Goal: Task Accomplishment & Management: Manage account settings

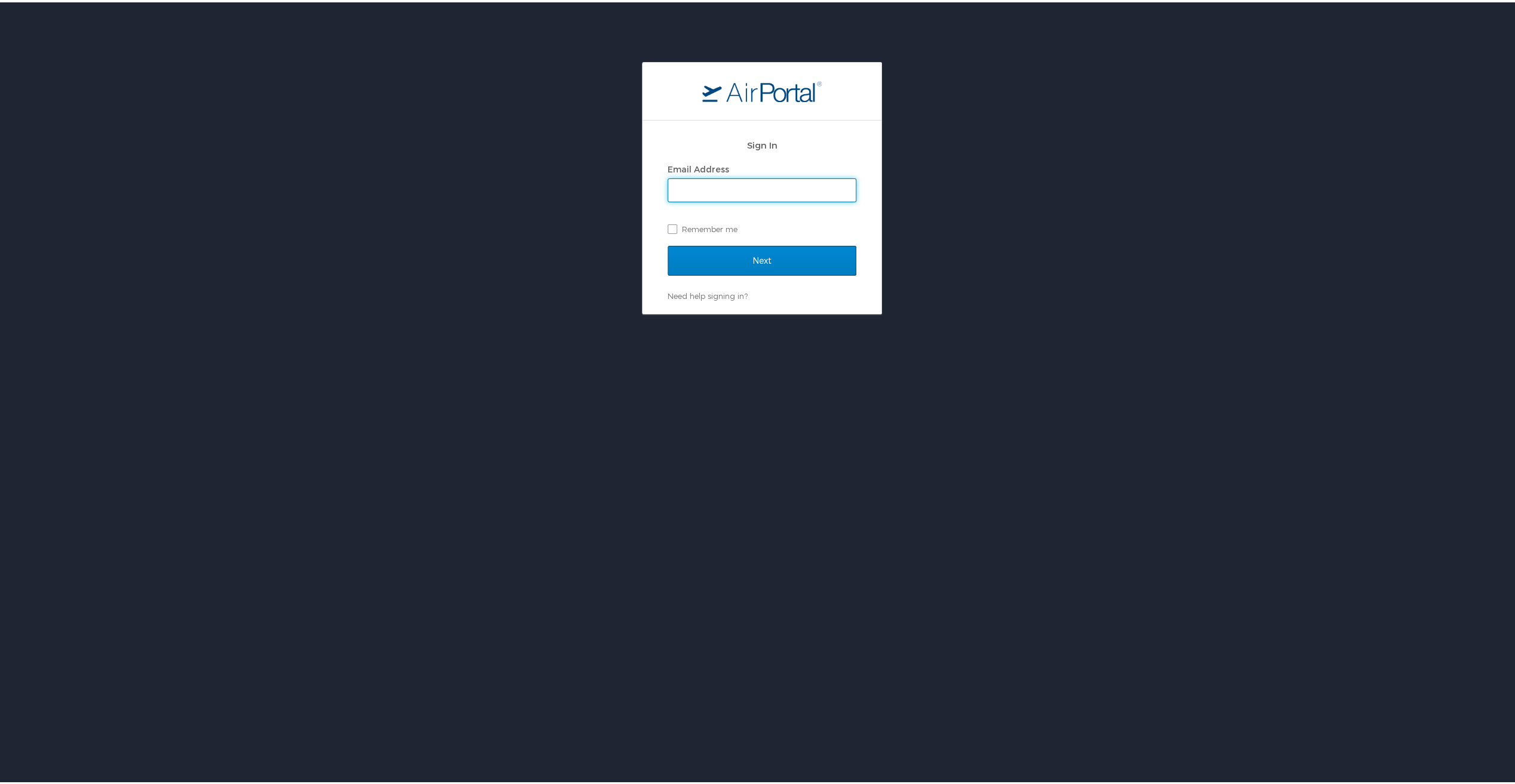
type input "elijah.jones@cbtravel.com"
click at [703, 258] on input "Next" at bounding box center [762, 258] width 189 height 30
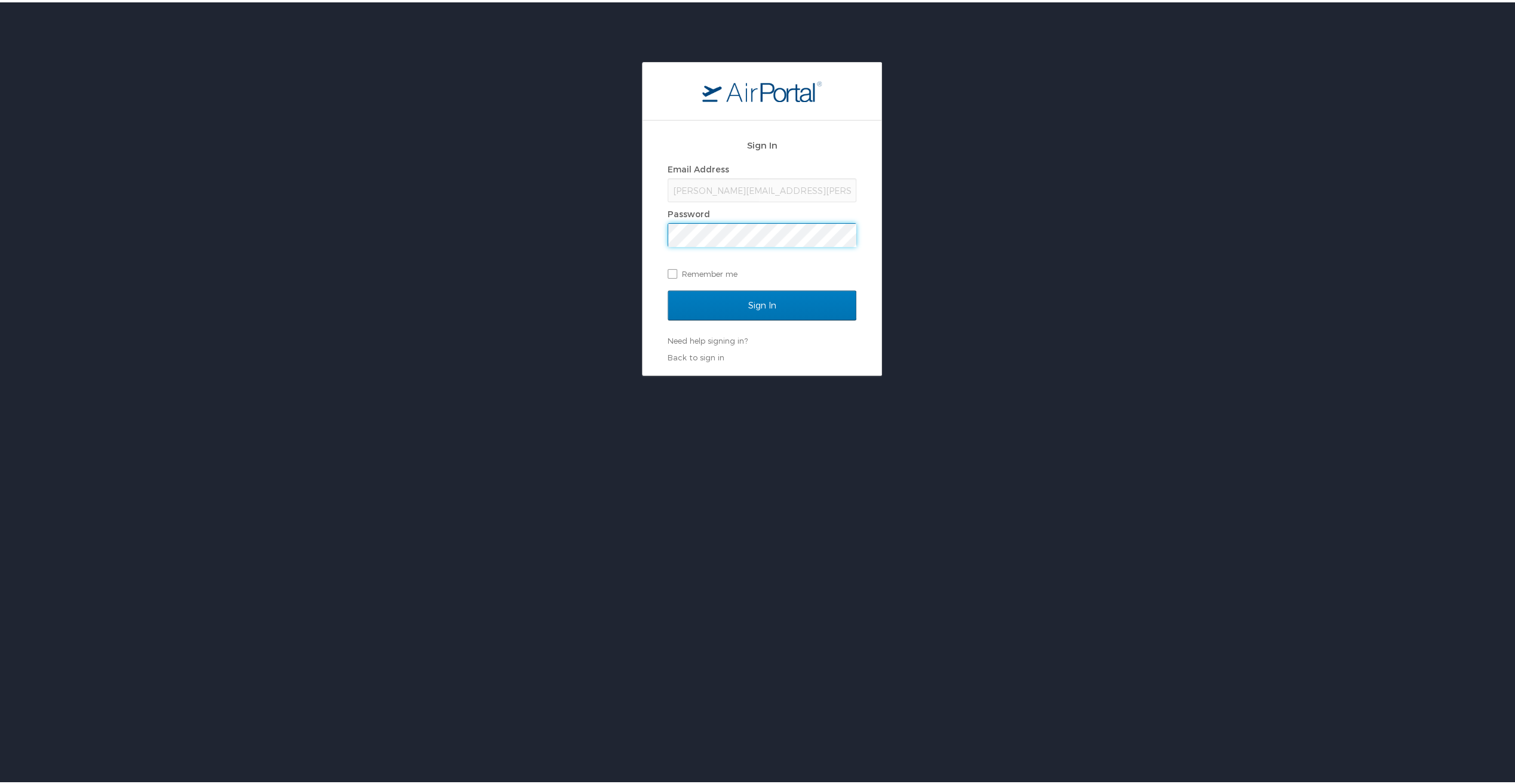
click at [717, 319] on div "Sign In" at bounding box center [762, 310] width 189 height 44
click at [722, 312] on input "Sign In" at bounding box center [762, 303] width 189 height 30
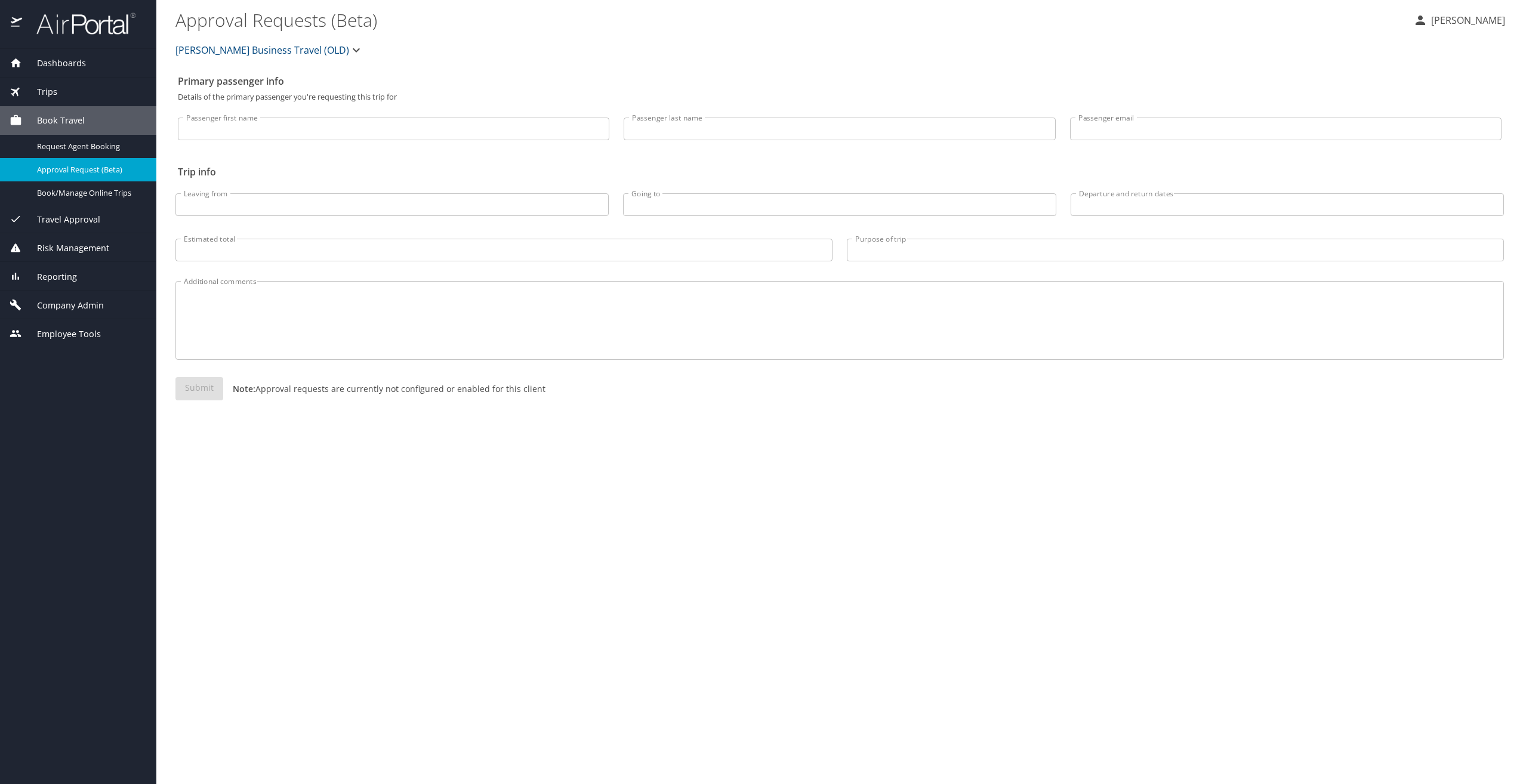
click at [293, 25] on \(Beta\) "Approval Requests (Beta)" at bounding box center [789, 20] width 1228 height 37
click at [303, 45] on span "[PERSON_NAME] Business Travel (OLD)" at bounding box center [262, 50] width 174 height 17
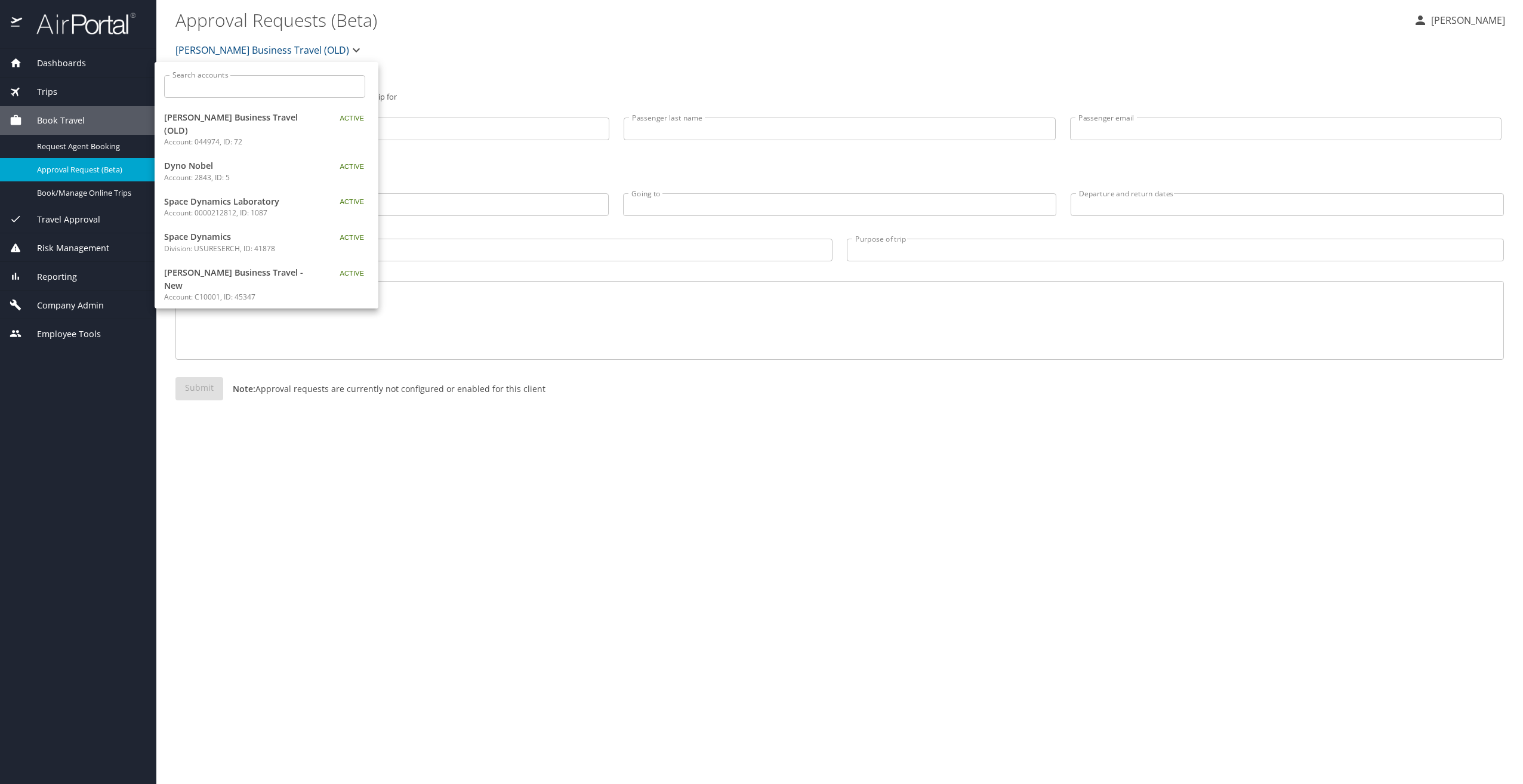
click at [239, 90] on input "Search accounts" at bounding box center [269, 86] width 194 height 23
paste input "302053"
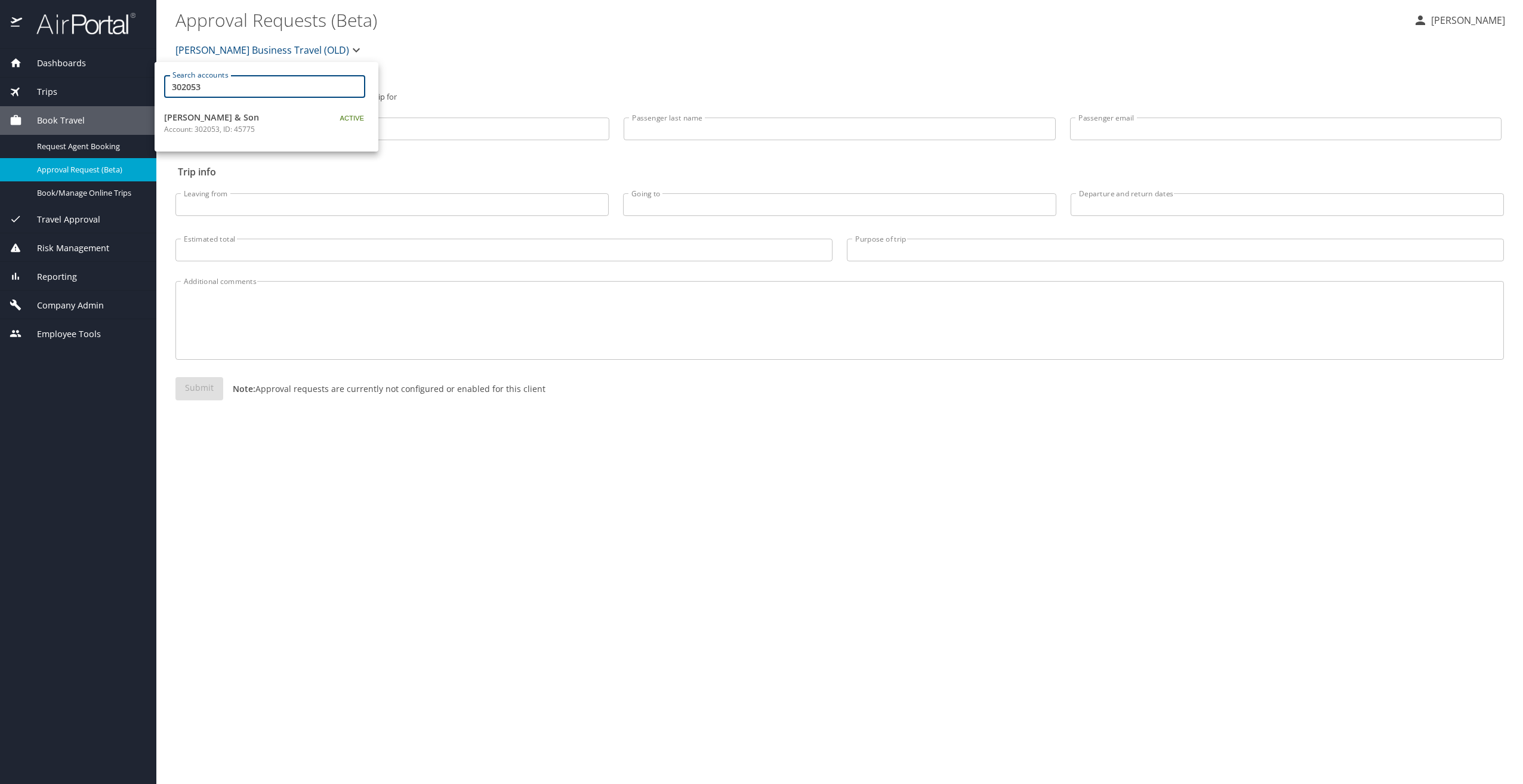
type input "302053"
click at [229, 121] on span "[PERSON_NAME] & Son" at bounding box center [238, 117] width 149 height 13
click at [279, 54] on icon "button" at bounding box center [286, 50] width 15 height 15
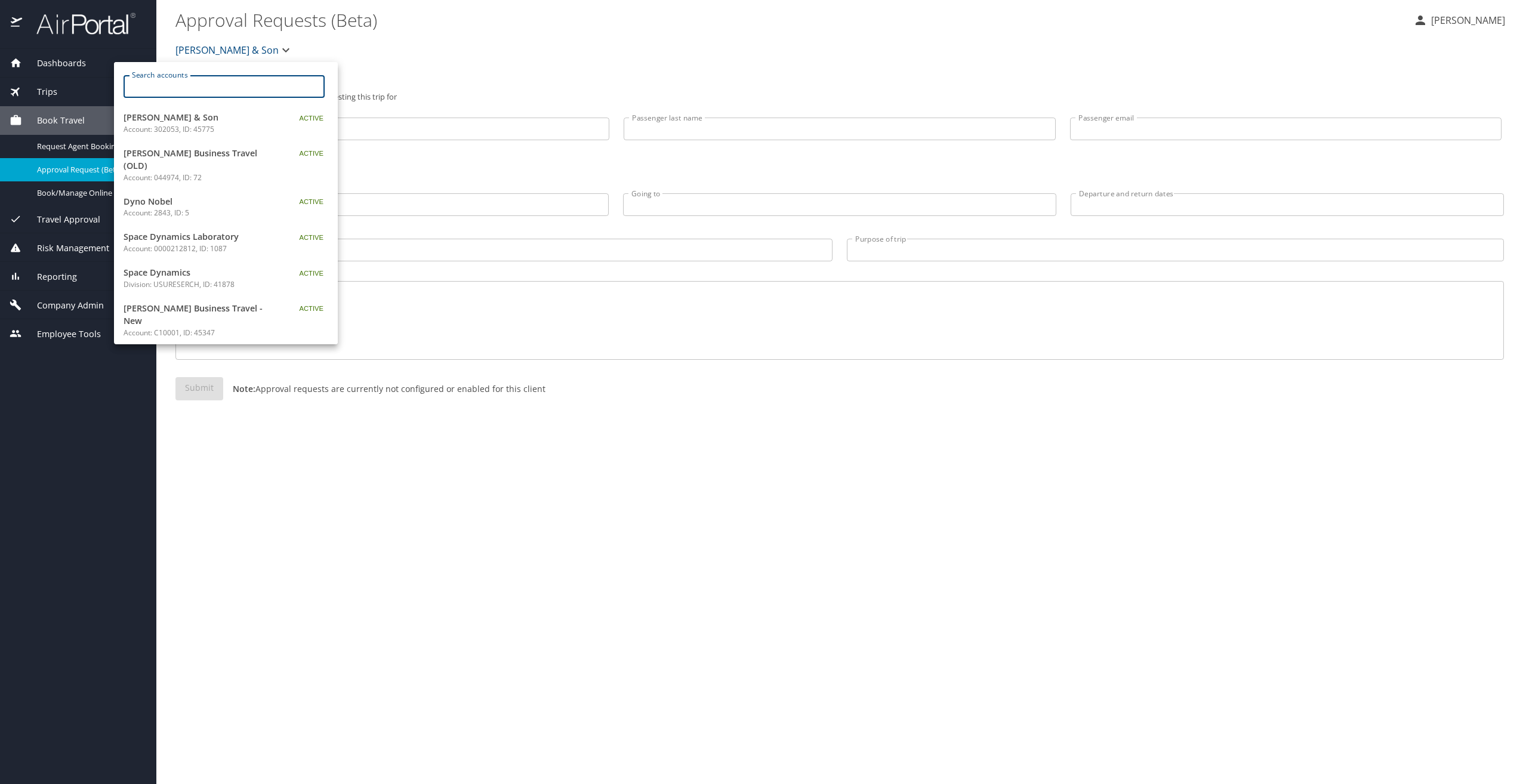
click at [216, 90] on input "Search accounts" at bounding box center [228, 86] width 194 height 23
paste input "302053"
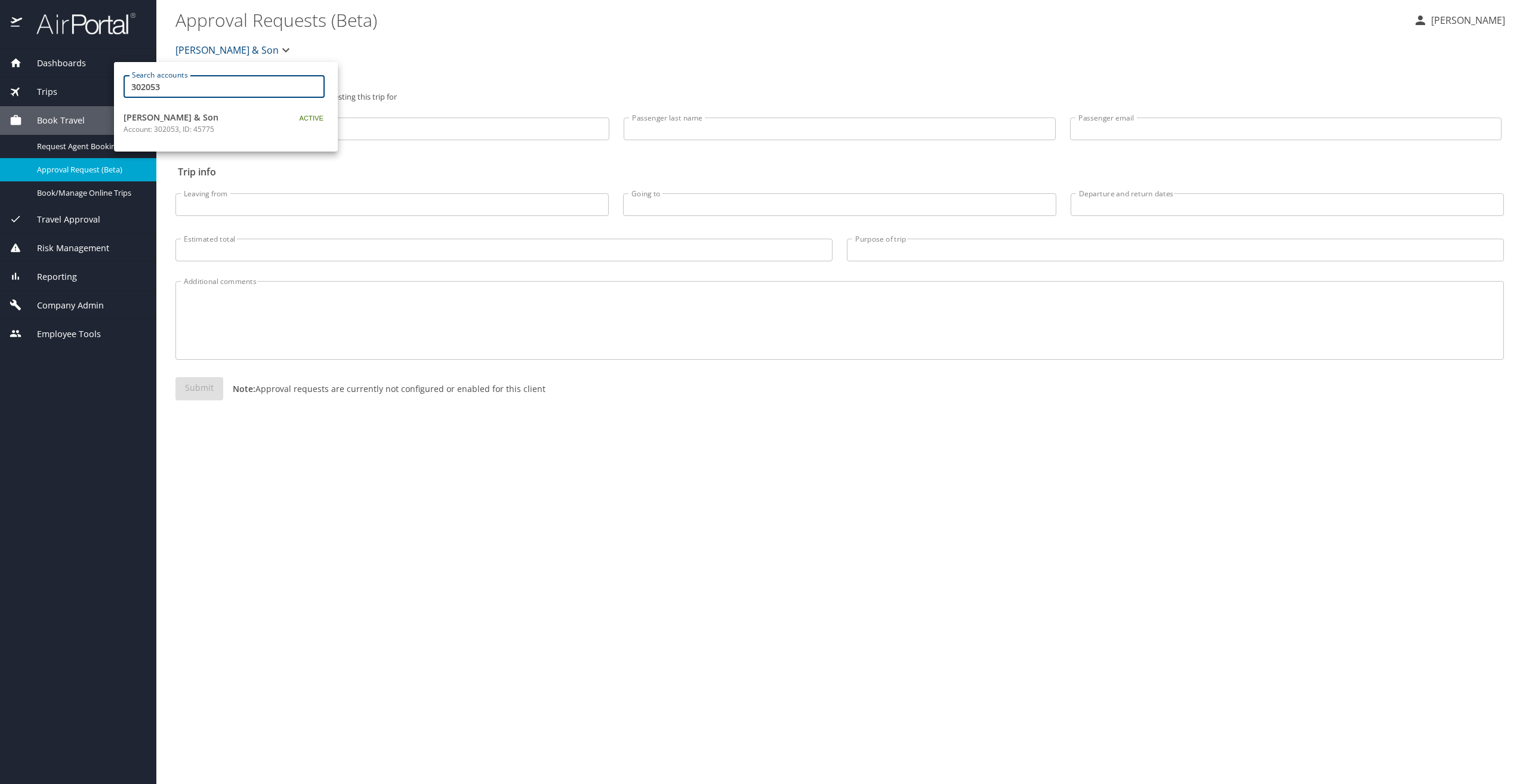
type input "302053"
click at [192, 117] on span "[PERSON_NAME] & Son" at bounding box center [198, 117] width 149 height 13
click at [71, 278] on span "Reporting" at bounding box center [50, 277] width 55 height 13
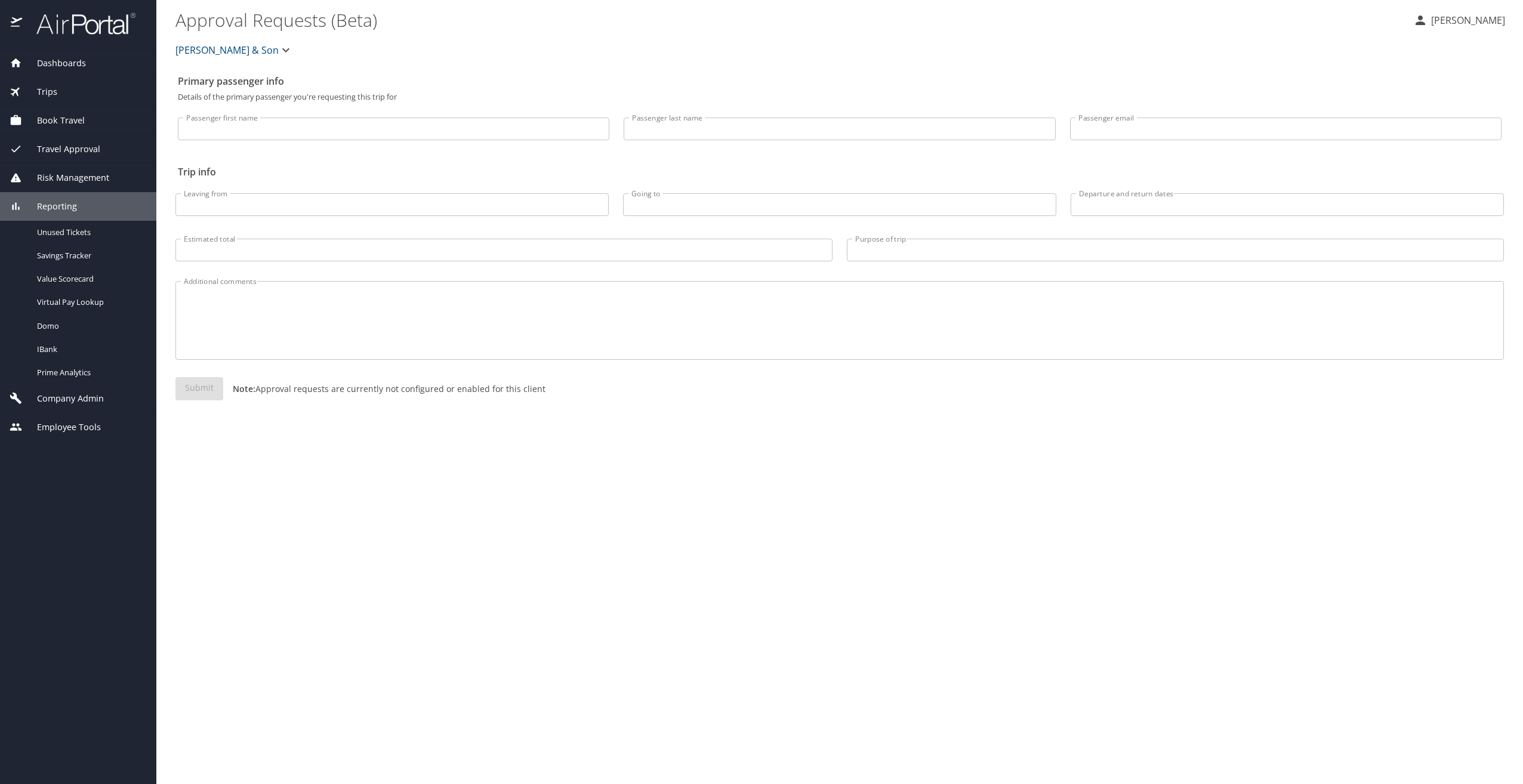
click at [72, 201] on span "Reporting" at bounding box center [50, 206] width 55 height 13
click at [74, 238] on span "Company Admin" at bounding box center [63, 235] width 82 height 13
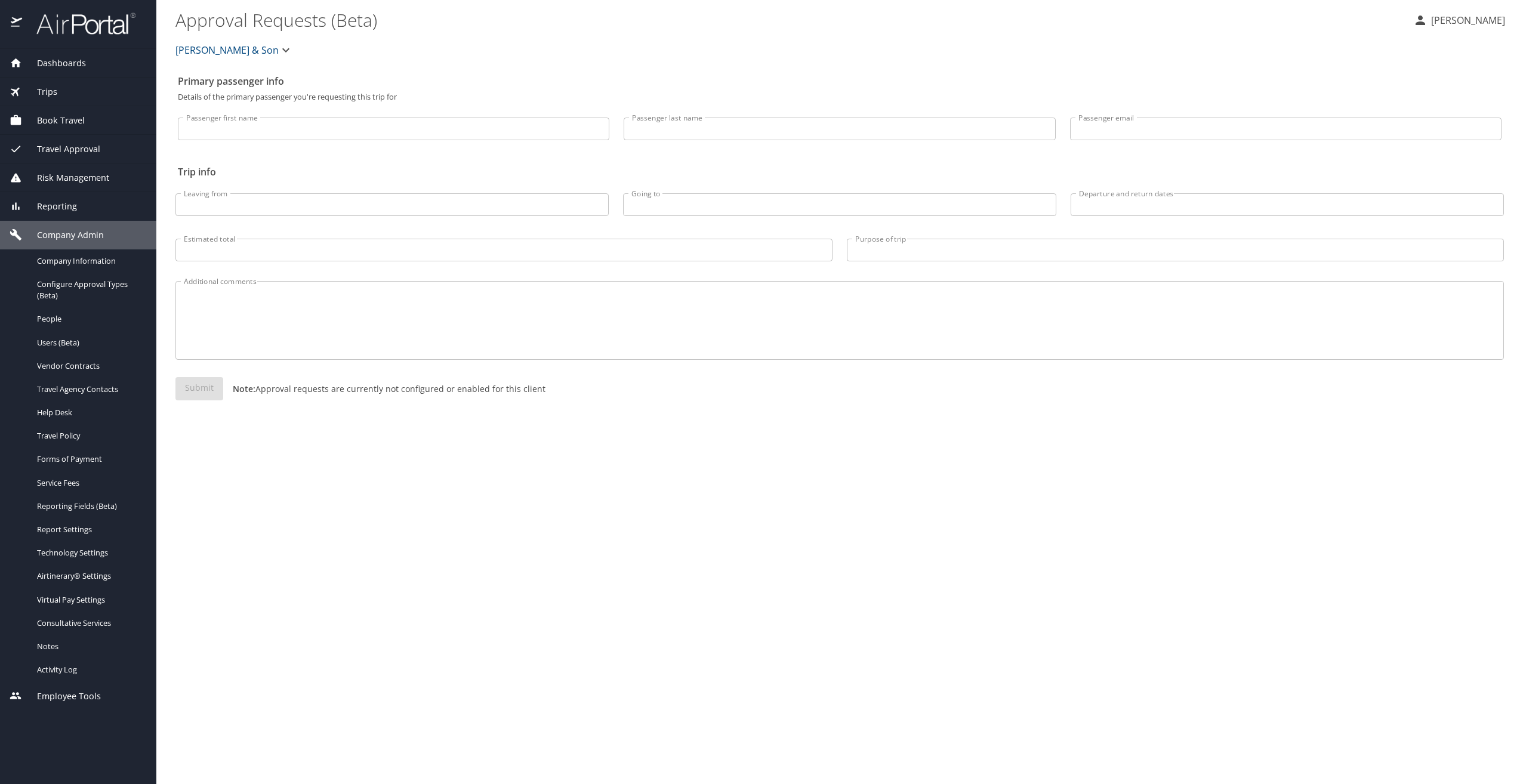
click at [56, 202] on span "Reporting" at bounding box center [50, 206] width 55 height 13
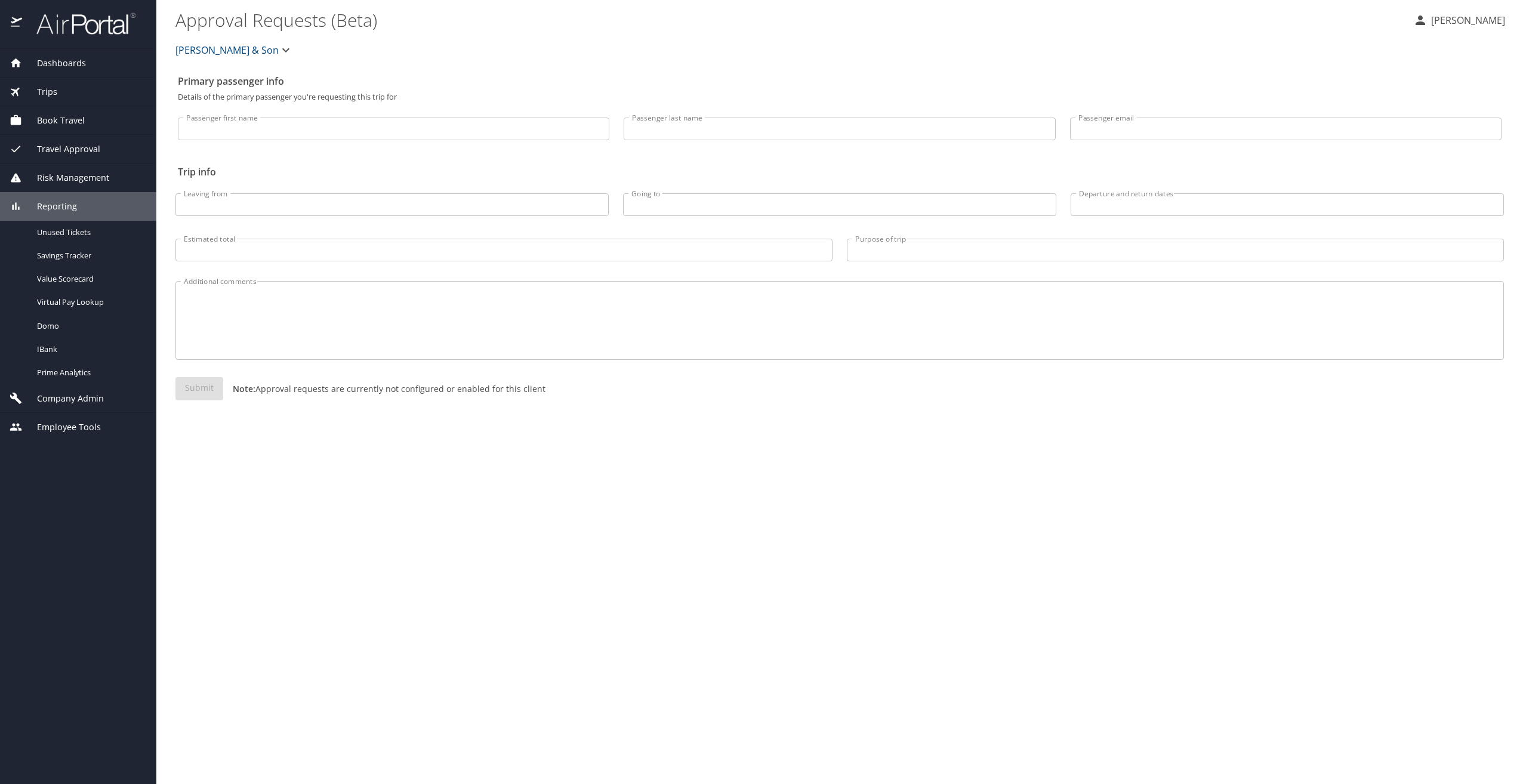
click at [56, 202] on span "Reporting" at bounding box center [50, 206] width 55 height 13
click at [70, 244] on div "Company Admin" at bounding box center [78, 235] width 156 height 29
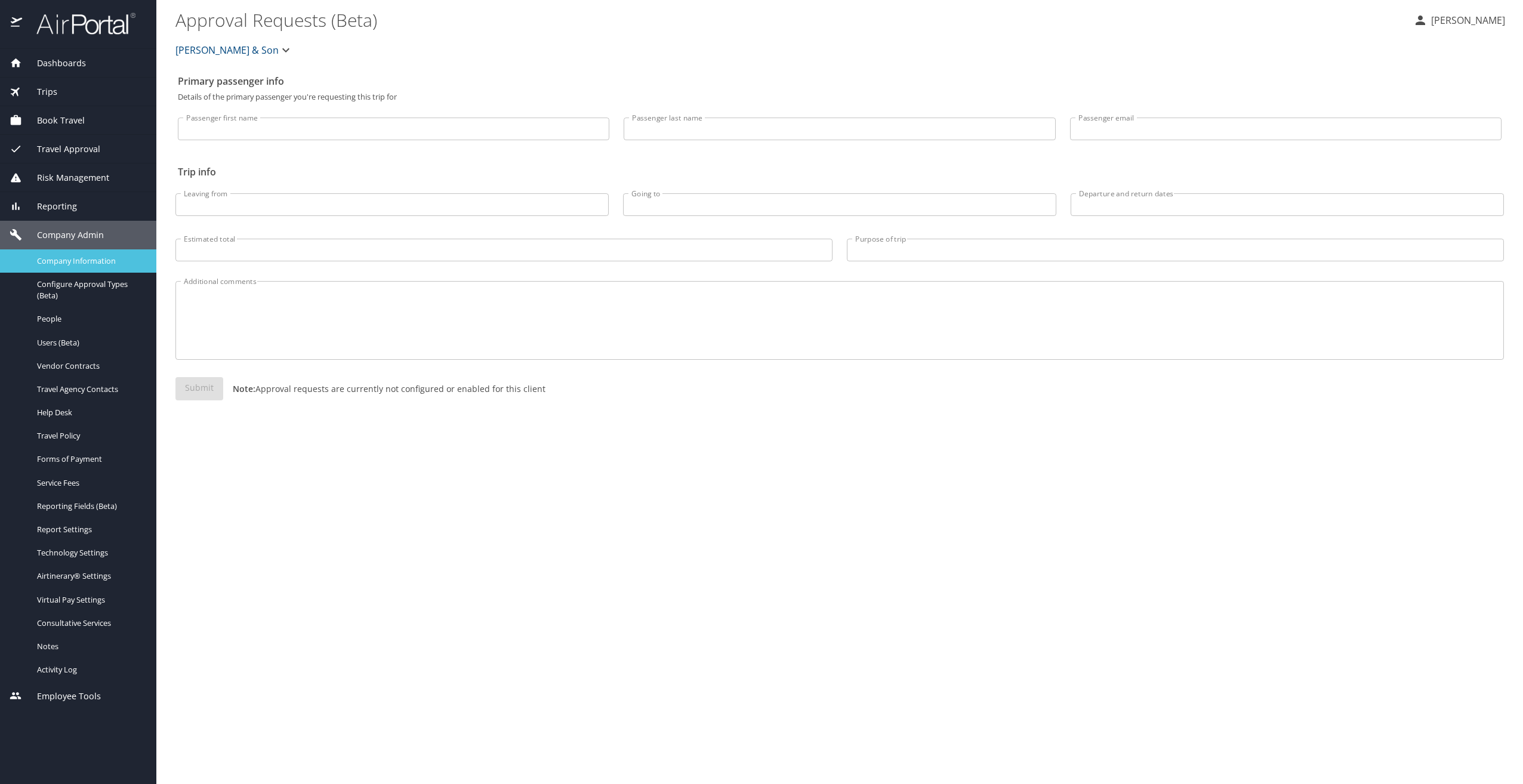
click at [95, 256] on span "Company Information" at bounding box center [89, 261] width 105 height 11
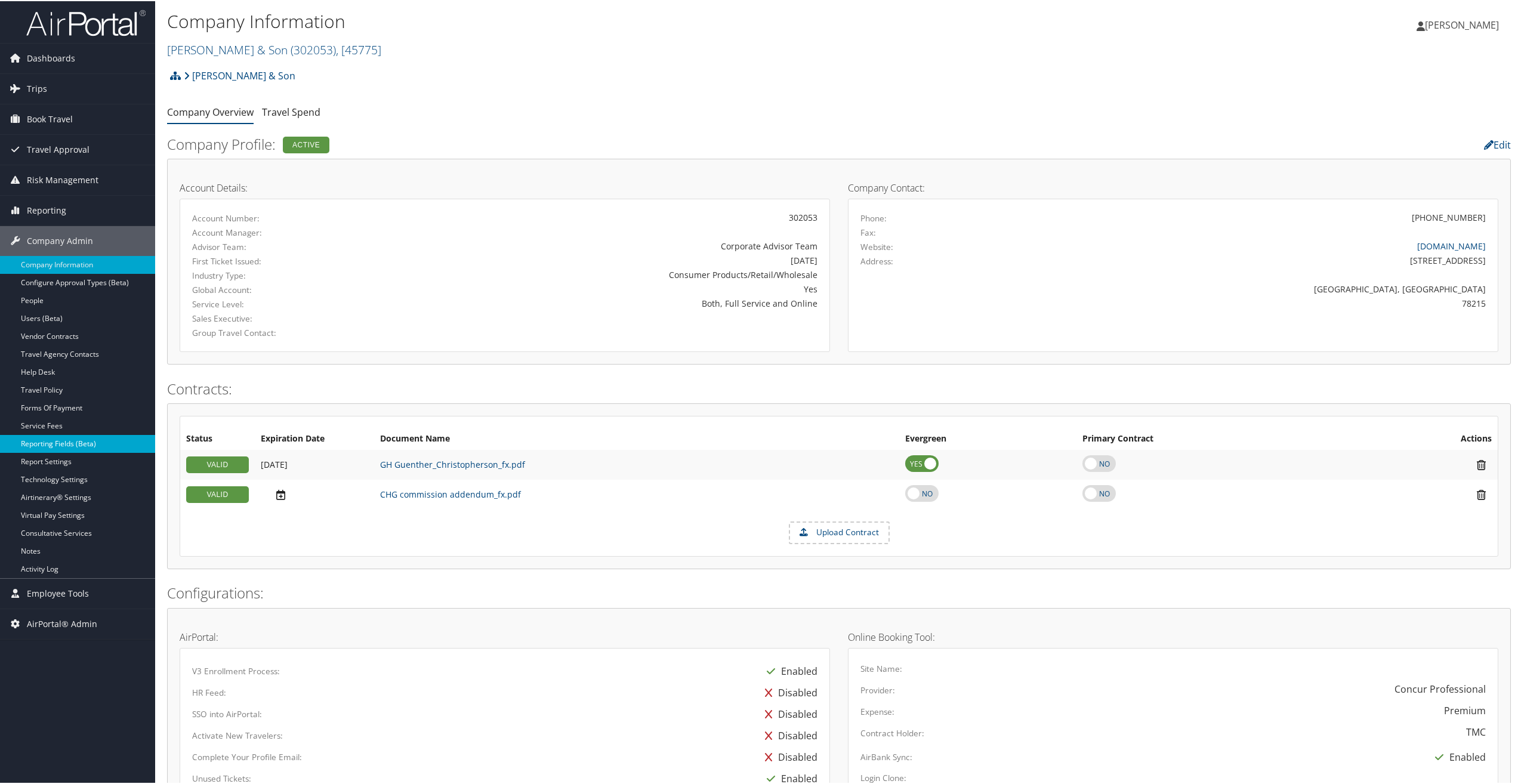
click at [91, 435] on link "Reporting Fields (Beta)" at bounding box center [77, 442] width 155 height 18
click at [62, 444] on link "Reporting Fields (Beta)" at bounding box center [77, 442] width 155 height 18
click at [86, 442] on link "Reporting Fields (Beta)" at bounding box center [77, 442] width 155 height 18
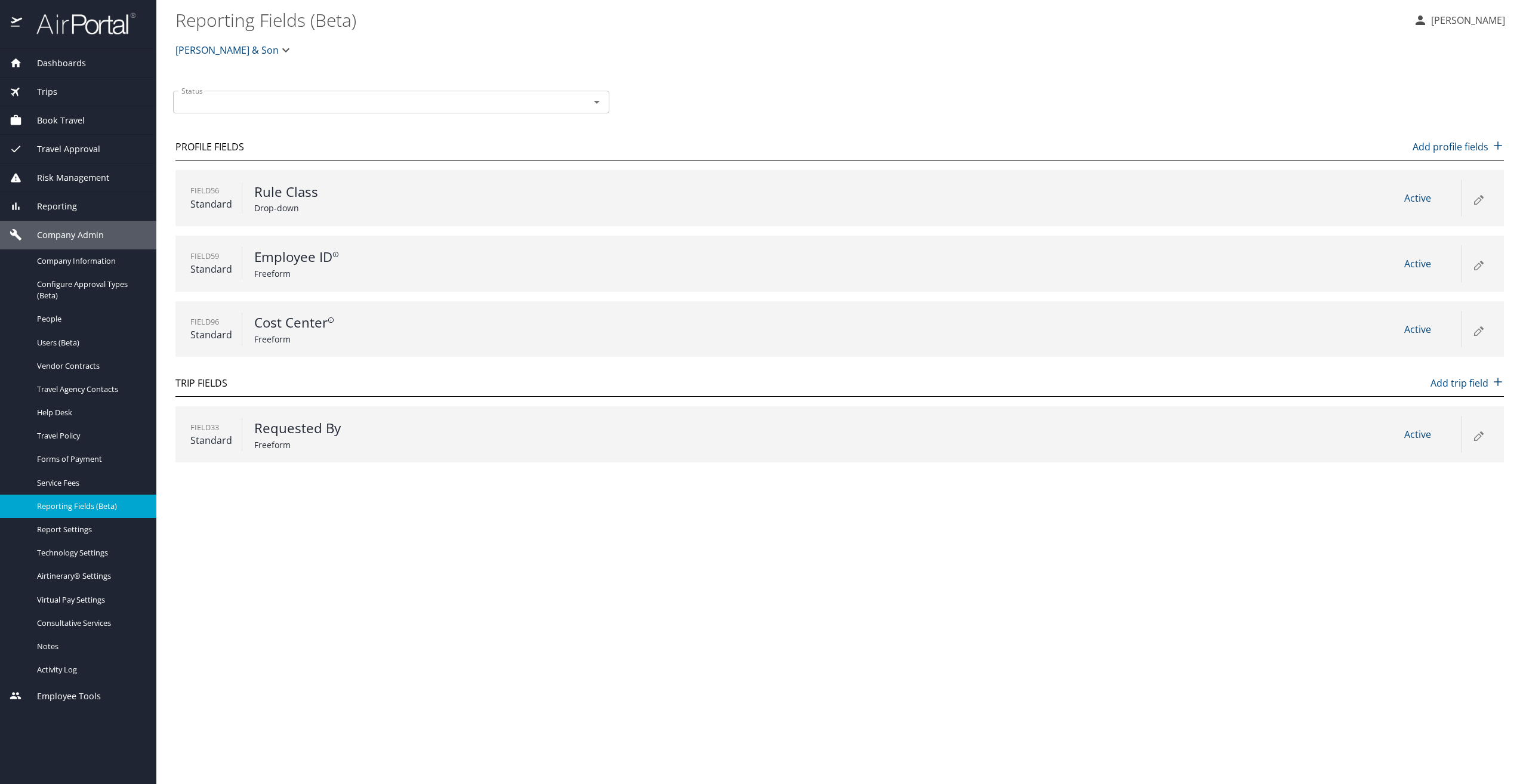
click at [529, 528] on main "Reporting Fields (Beta) [PERSON_NAME] [PERSON_NAME] & Son Status Status Profile…" at bounding box center [839, 392] width 1367 height 784
